Goal: Information Seeking & Learning: Learn about a topic

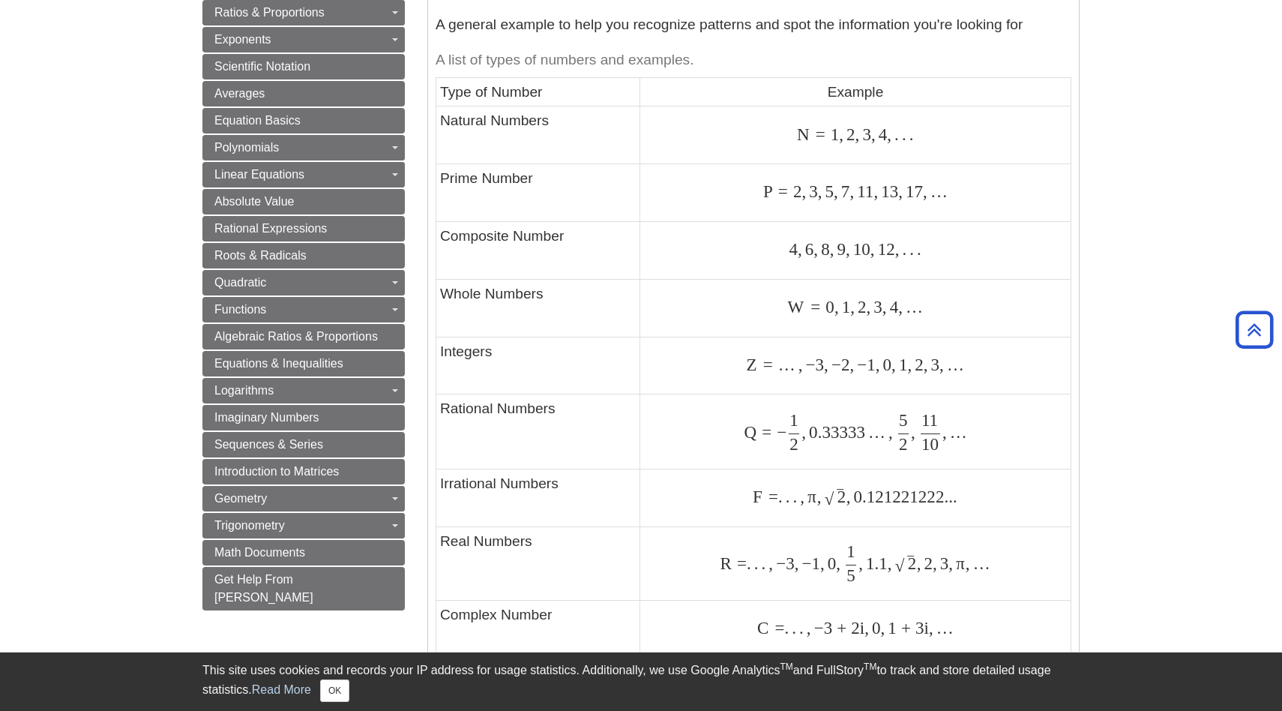
scroll to position [739, 0]
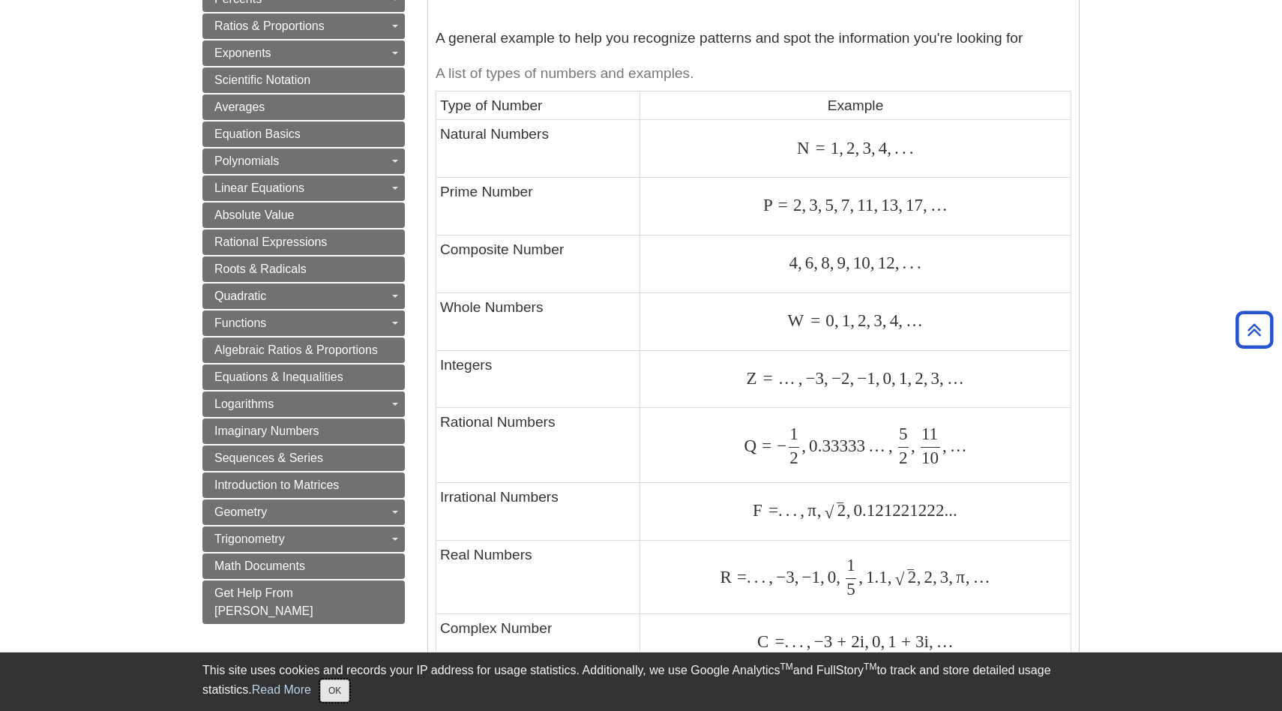
click at [340, 683] on button "OK" at bounding box center [334, 690] width 29 height 22
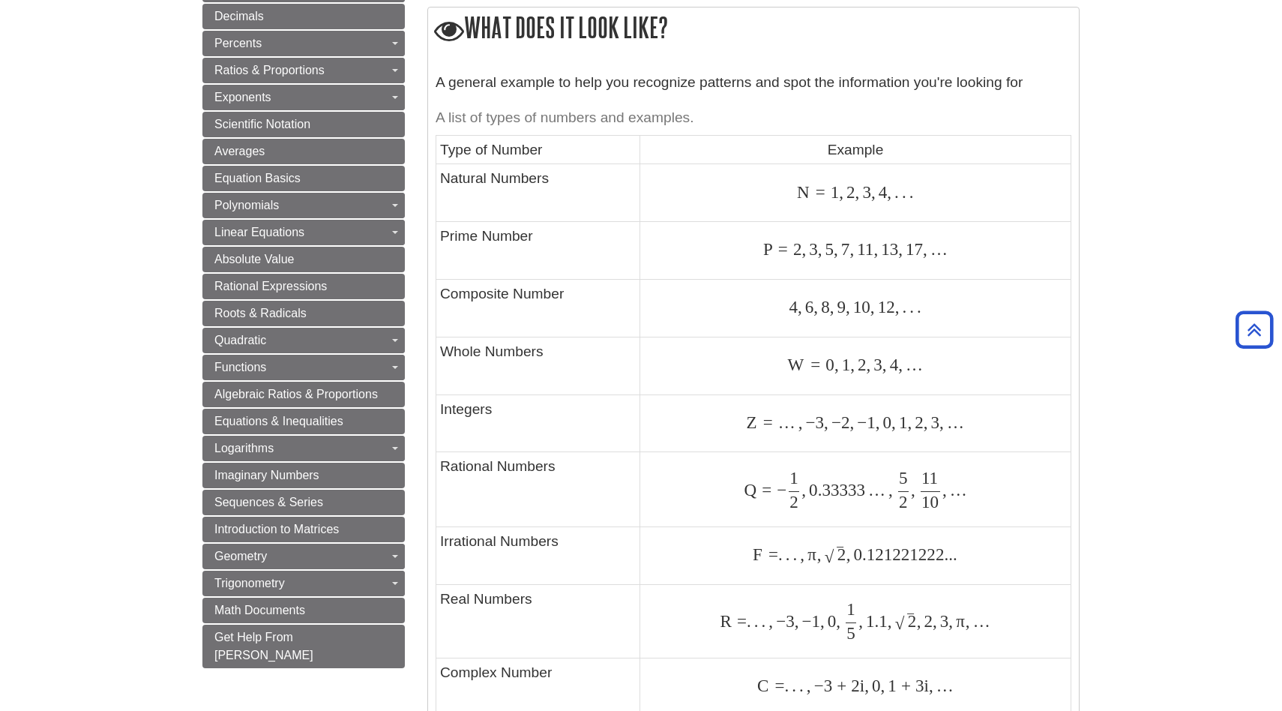
scroll to position [686, 0]
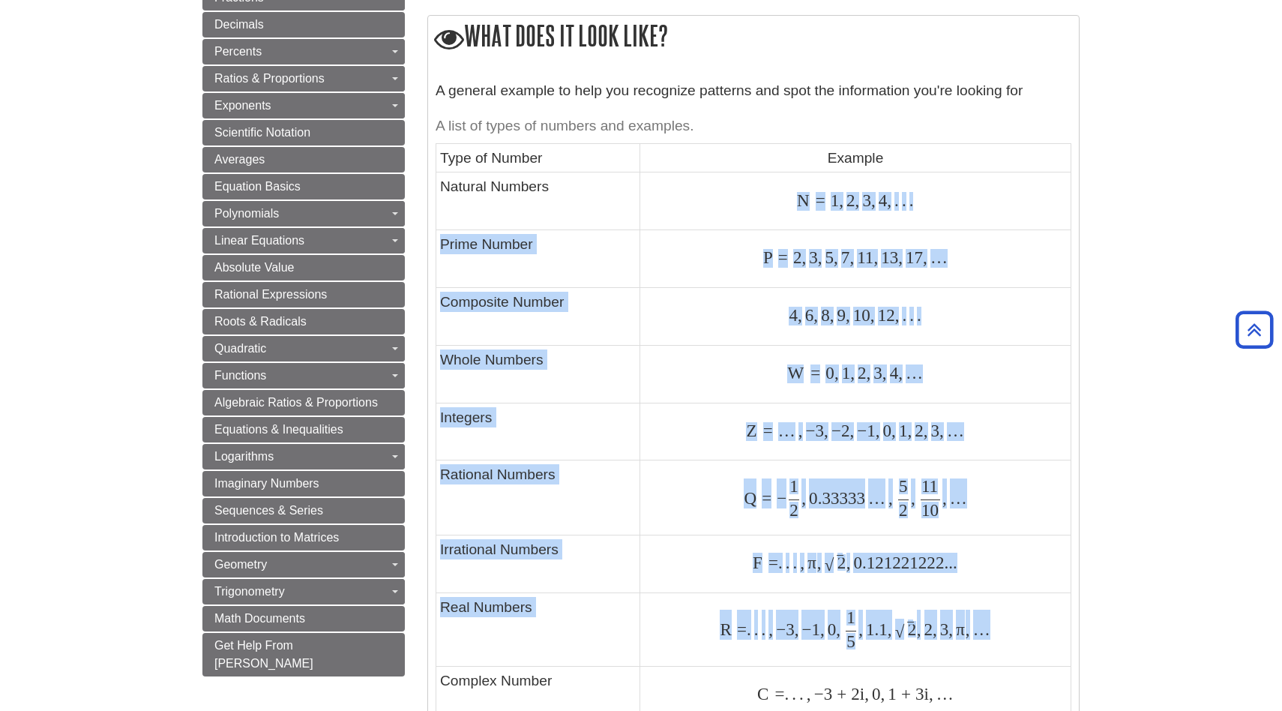
drag, startPoint x: 797, startPoint y: 202, endPoint x: 921, endPoint y: 650, distance: 464.4
click at [921, 650] on tbody "Type of Number Example Natural Numbers N = 1 , 2 , 3 , 4 , . . . N = 1 , 2 , 3 …" at bounding box center [753, 433] width 635 height 580
copy tbody "N = 1 , 2 , 3 , 4 , . . . N = 1 , 2 , 3 , 4 , . . . Prime Number P = 2 , 3 , 5 …"
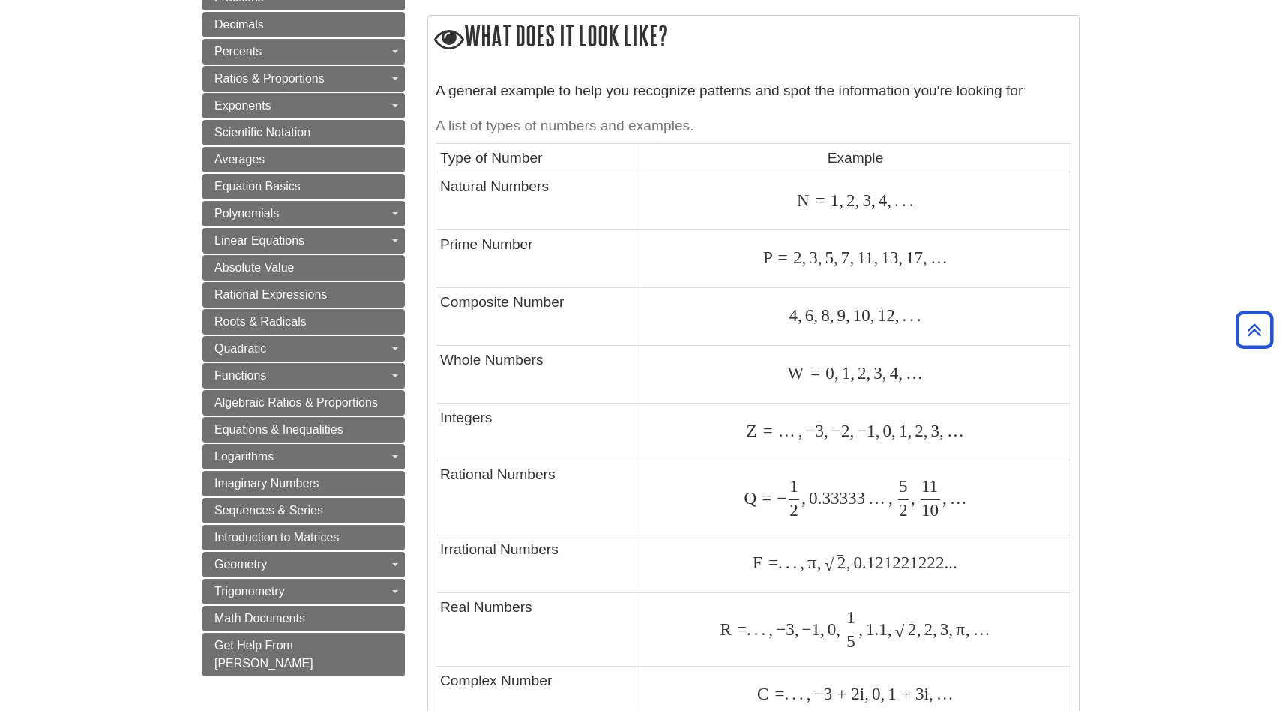
click at [511, 229] on td "Natural Numbers" at bounding box center [538, 201] width 204 height 58
click at [519, 196] on td "Natural Numbers" at bounding box center [538, 201] width 204 height 58
click at [569, 242] on td "Prime Number" at bounding box center [538, 259] width 204 height 58
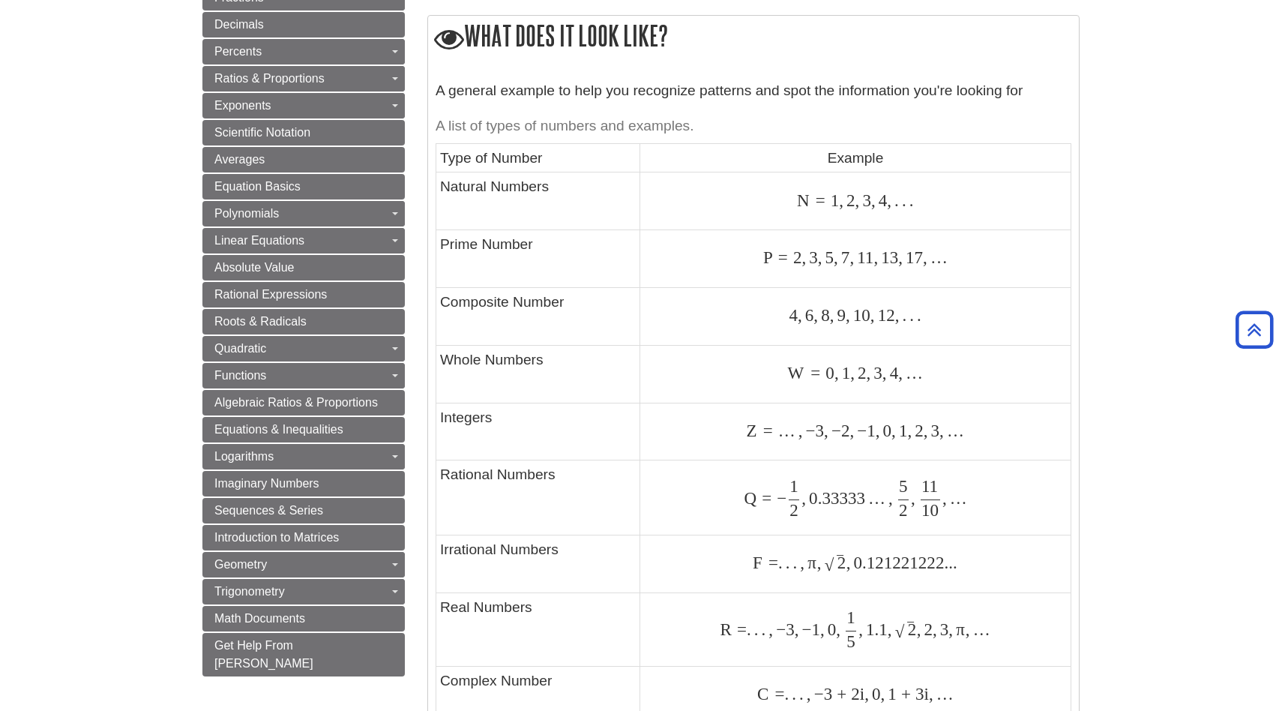
click at [569, 242] on td "Prime Number" at bounding box center [538, 259] width 204 height 58
click at [717, 189] on td "N = 1 , 2 , 3 , 4 , . . . N = 1 , 2 , 3 , 4 , . . ." at bounding box center [855, 201] width 431 height 58
click at [559, 365] on td "Whole Numbers" at bounding box center [538, 374] width 204 height 58
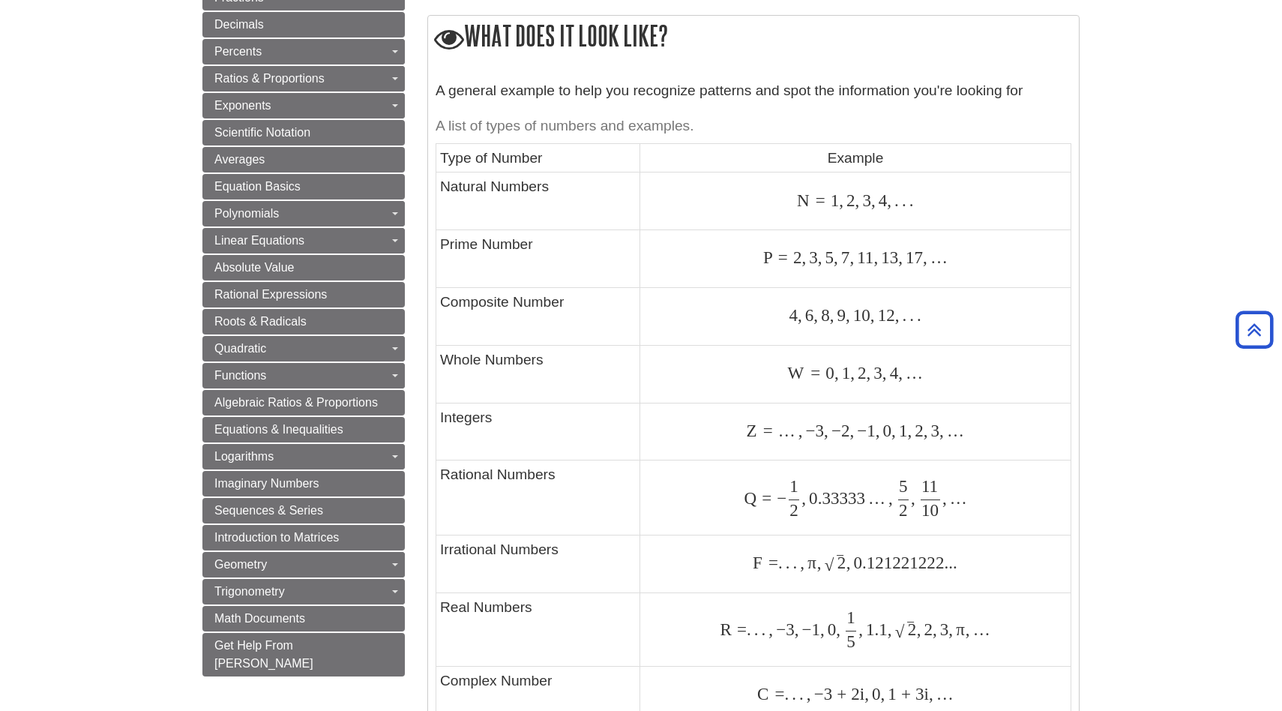
click at [790, 319] on span "4" at bounding box center [793, 314] width 9 height 19
click at [559, 316] on td "Composite Number" at bounding box center [538, 316] width 204 height 58
click at [559, 314] on td "Composite Number" at bounding box center [538, 316] width 204 height 58
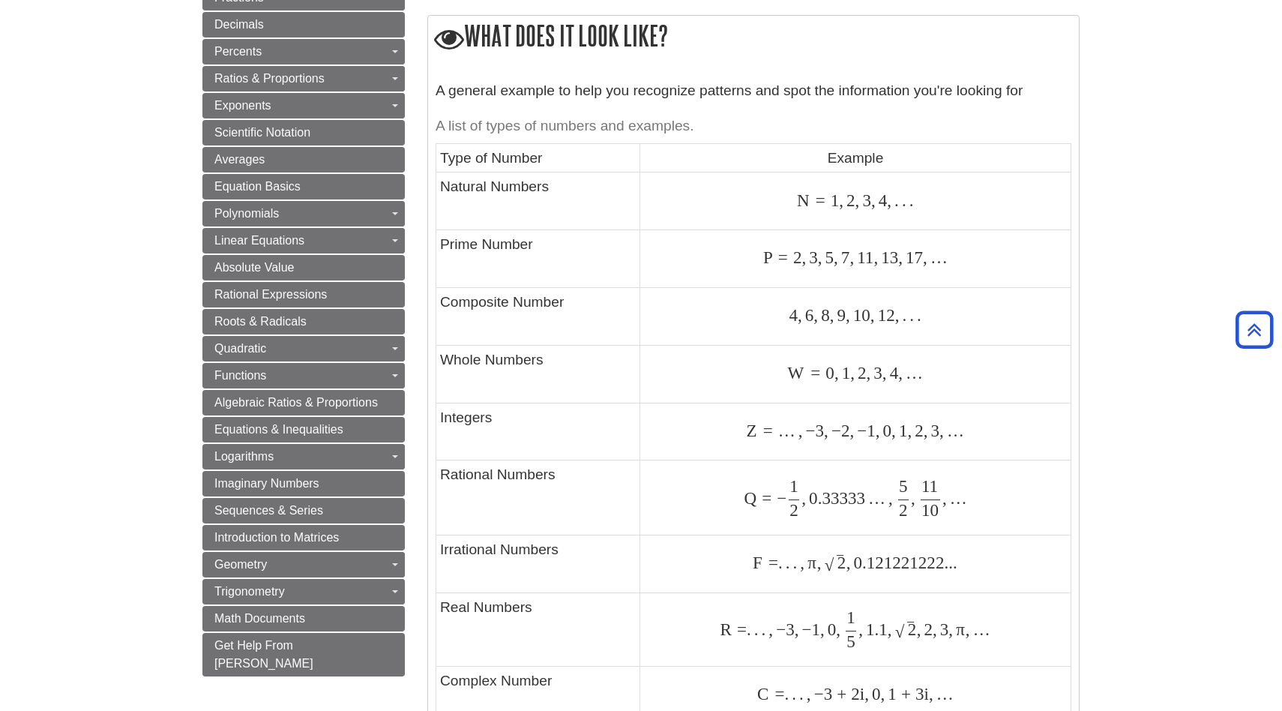
click at [559, 314] on td "Composite Number" at bounding box center [538, 316] width 204 height 58
click at [556, 304] on td "Composite Number" at bounding box center [538, 316] width 204 height 58
copy tr "Composite Number"
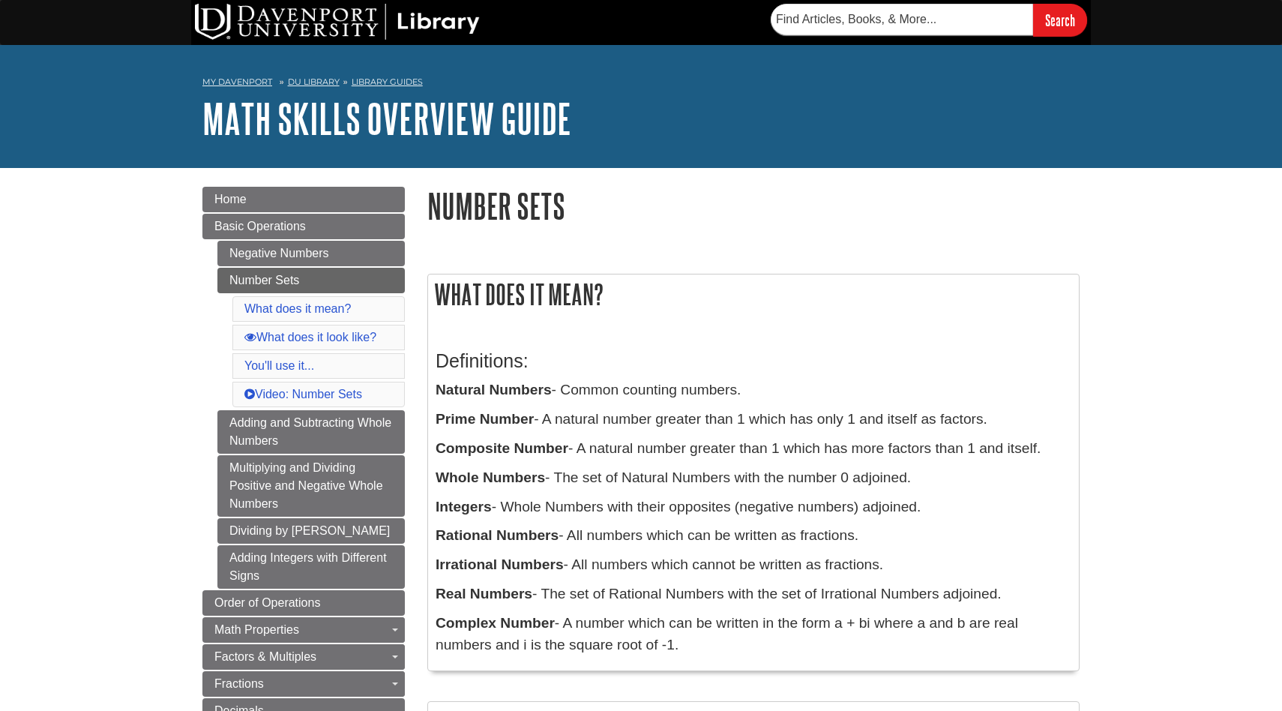
click at [492, 214] on h1 "Number Sets" at bounding box center [753, 206] width 652 height 38
copy div "Number Sets"
click at [459, 488] on p "Whole Numbers - The set of Natural Numbers with the number 0 adjoined." at bounding box center [754, 478] width 636 height 22
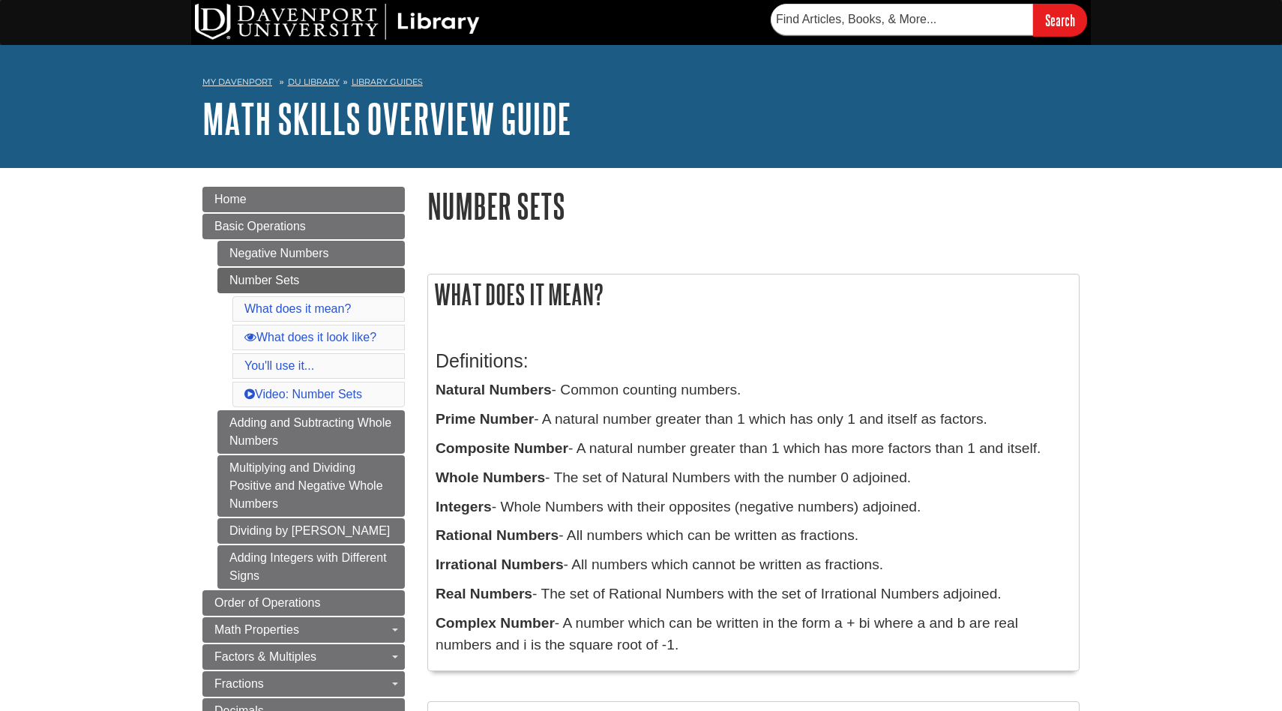
scroll to position [6, 0]
